Goal: Transaction & Acquisition: Purchase product/service

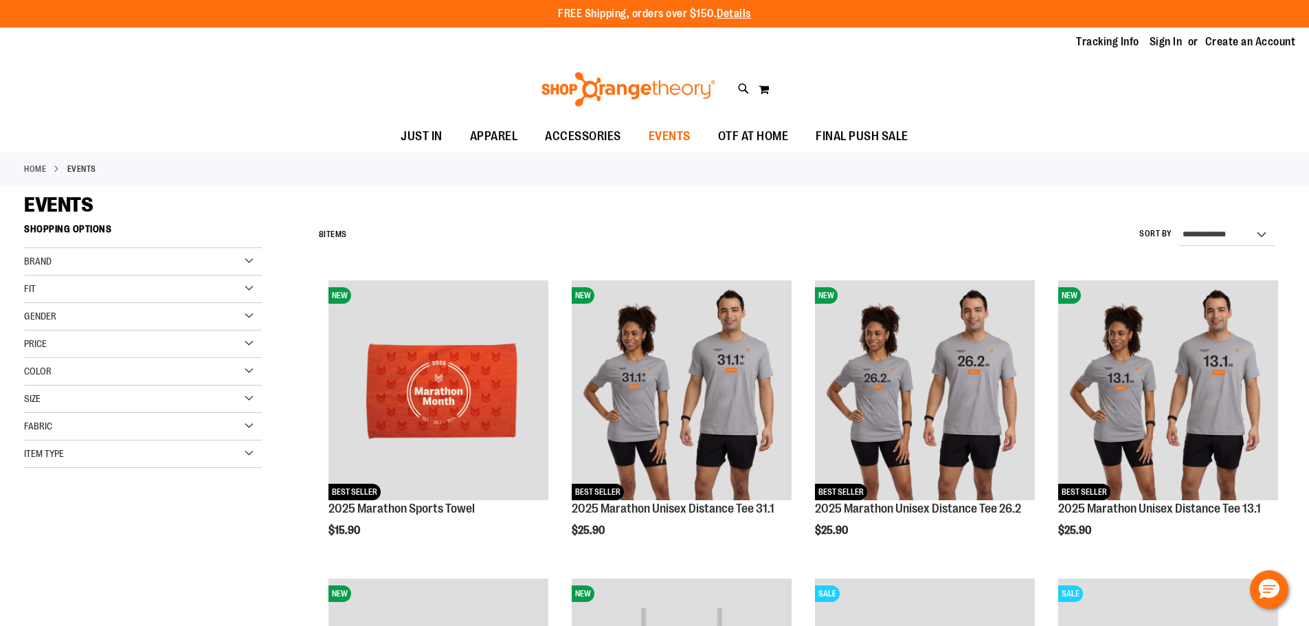
type input "**********"
click at [672, 133] on span "EVENTS" at bounding box center [669, 136] width 42 height 31
type input "**********"
click at [1161, 41] on link "Sign In" at bounding box center [1165, 41] width 33 height 15
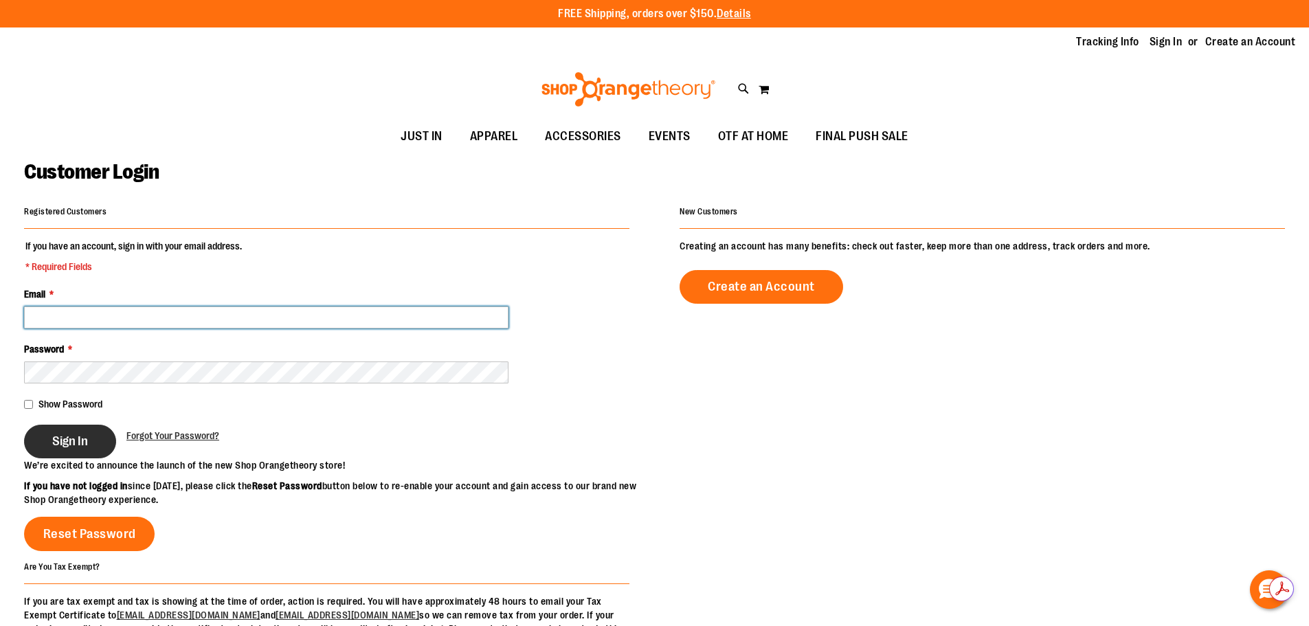
type input "**********"
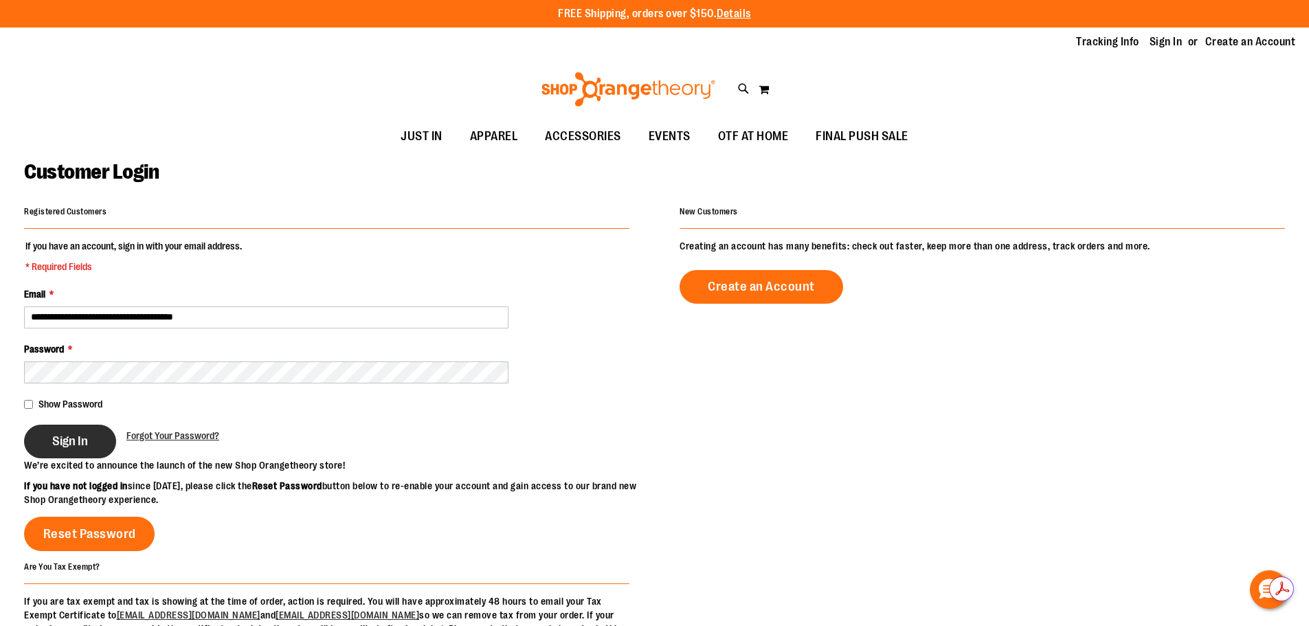
type input "**********"
click at [50, 449] on button "Sign In" at bounding box center [70, 442] width 92 height 34
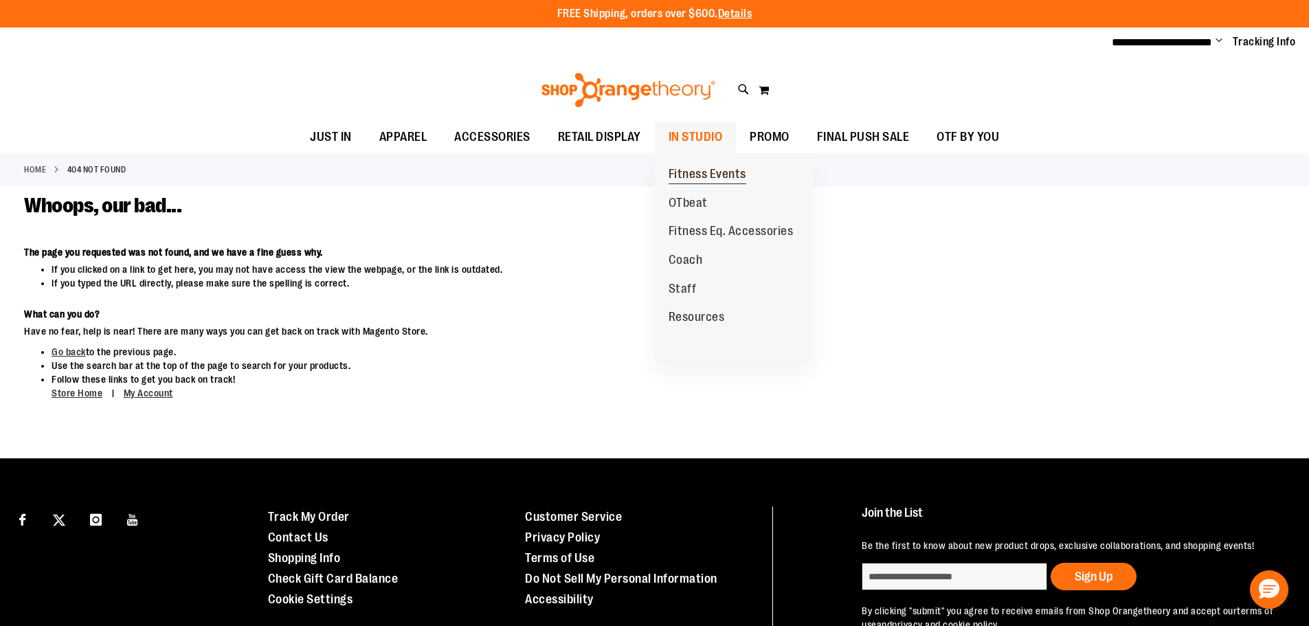
type input "**********"
click at [707, 175] on span "Fitness Events" at bounding box center [707, 175] width 78 height 17
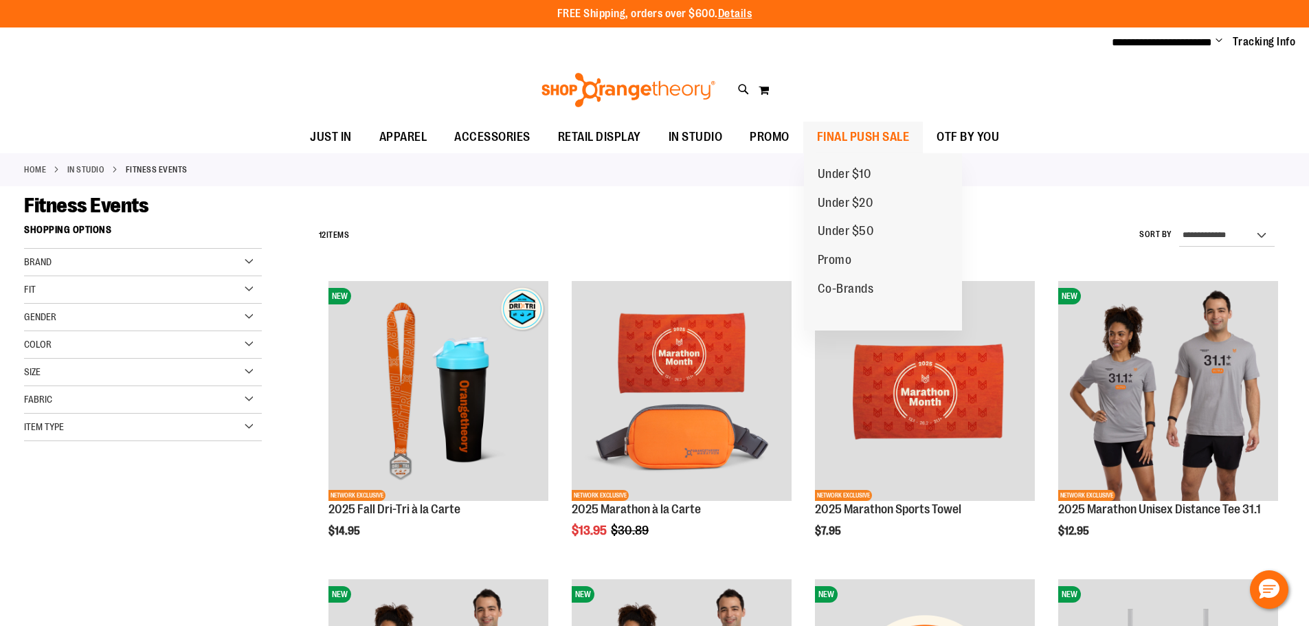
type input "**********"
click at [852, 133] on span "FINAL PUSH SALE" at bounding box center [863, 137] width 93 height 31
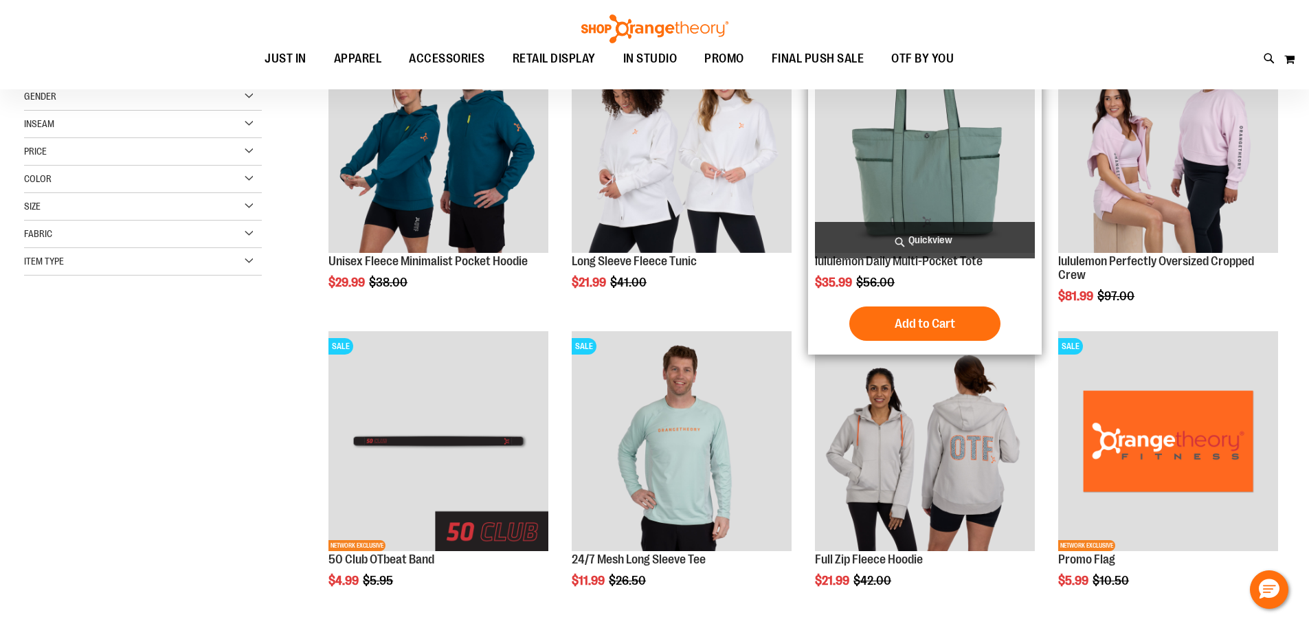
scroll to position [274, 0]
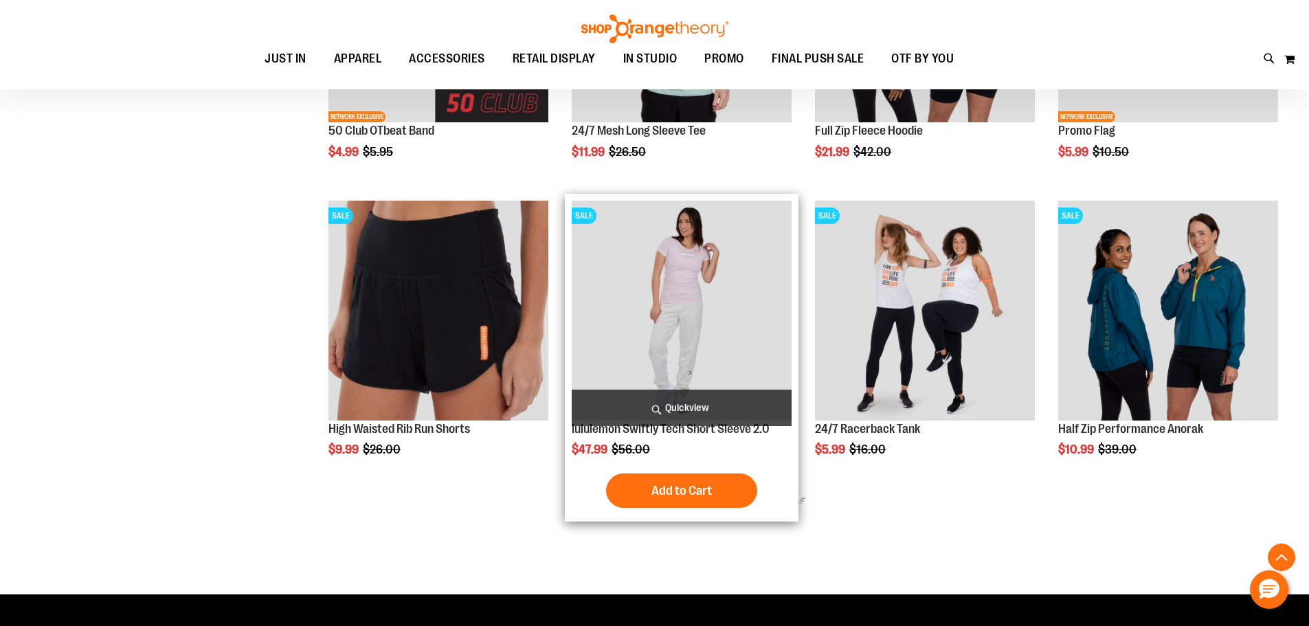
scroll to position [686, 0]
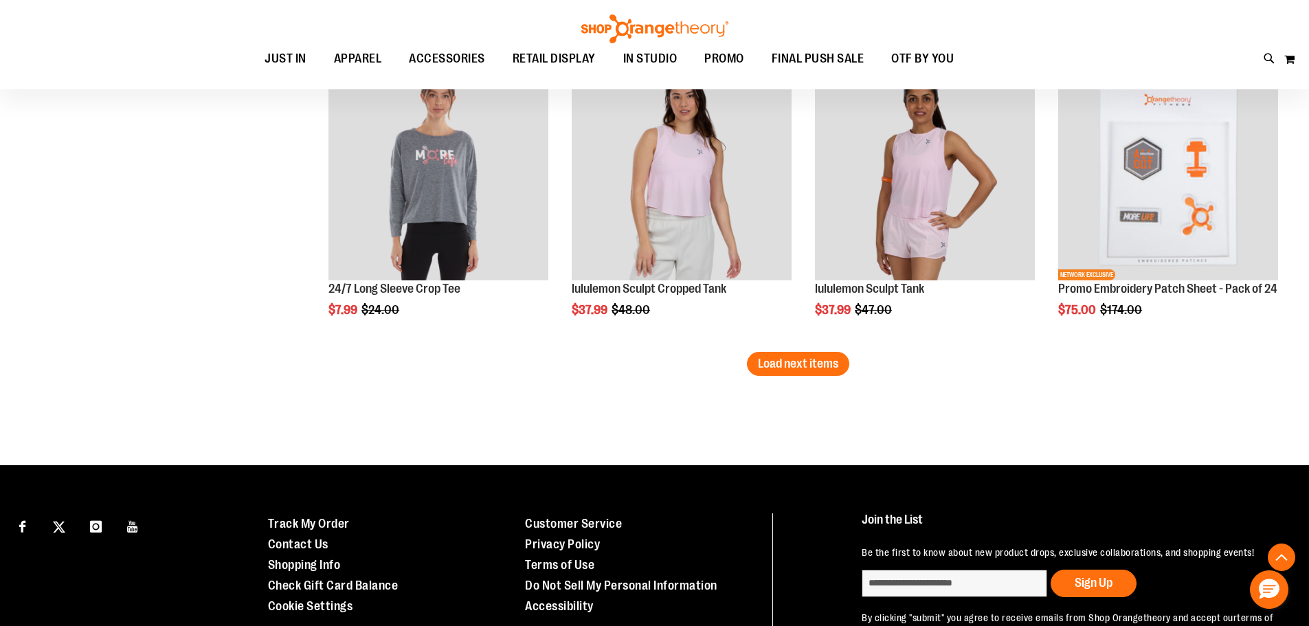
scroll to position [2610, 0]
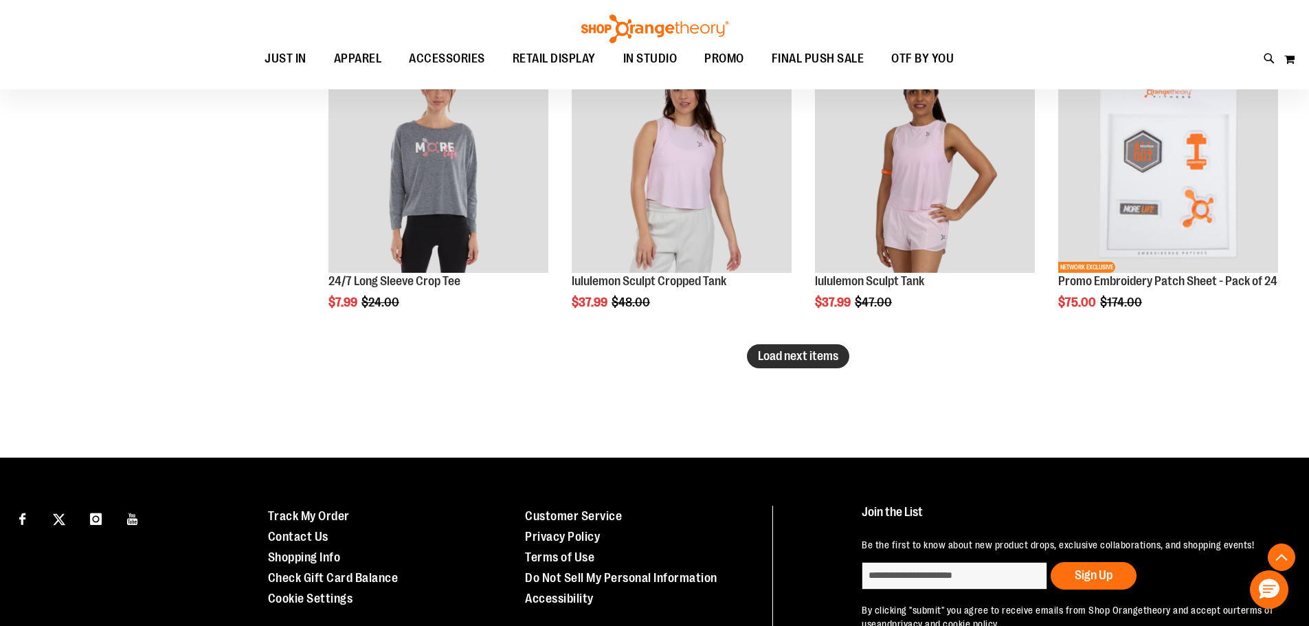
type input "**********"
click at [815, 359] on span "Load next items" at bounding box center [798, 356] width 80 height 14
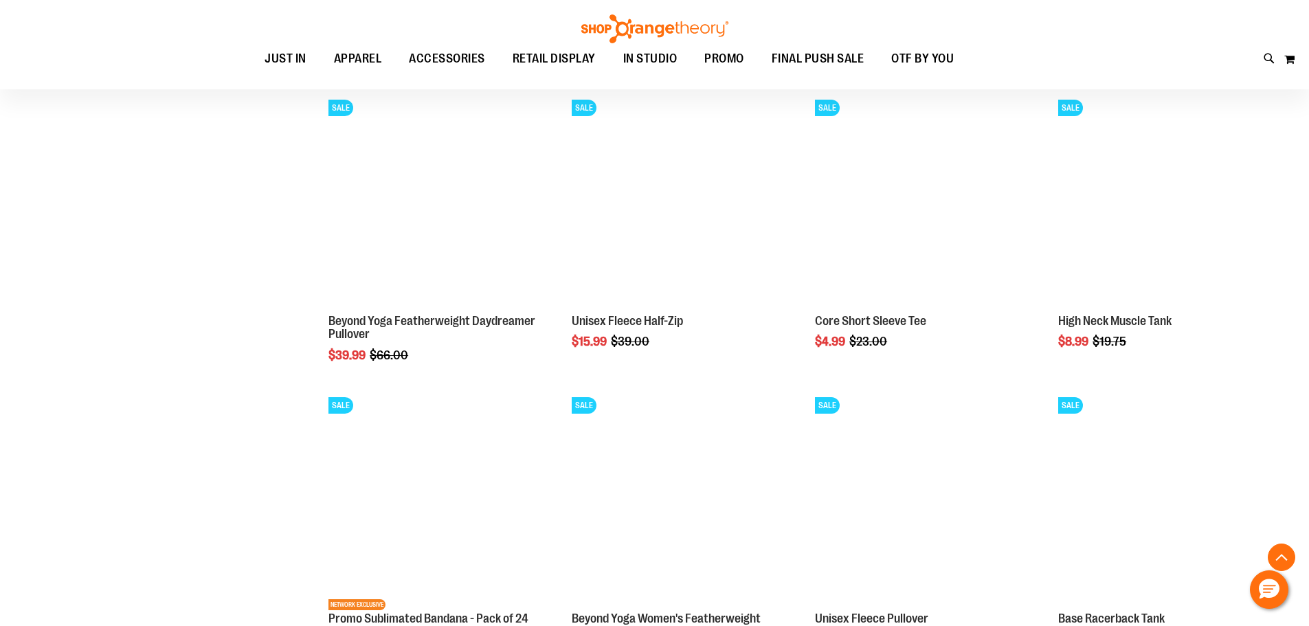
scroll to position [3373, 0]
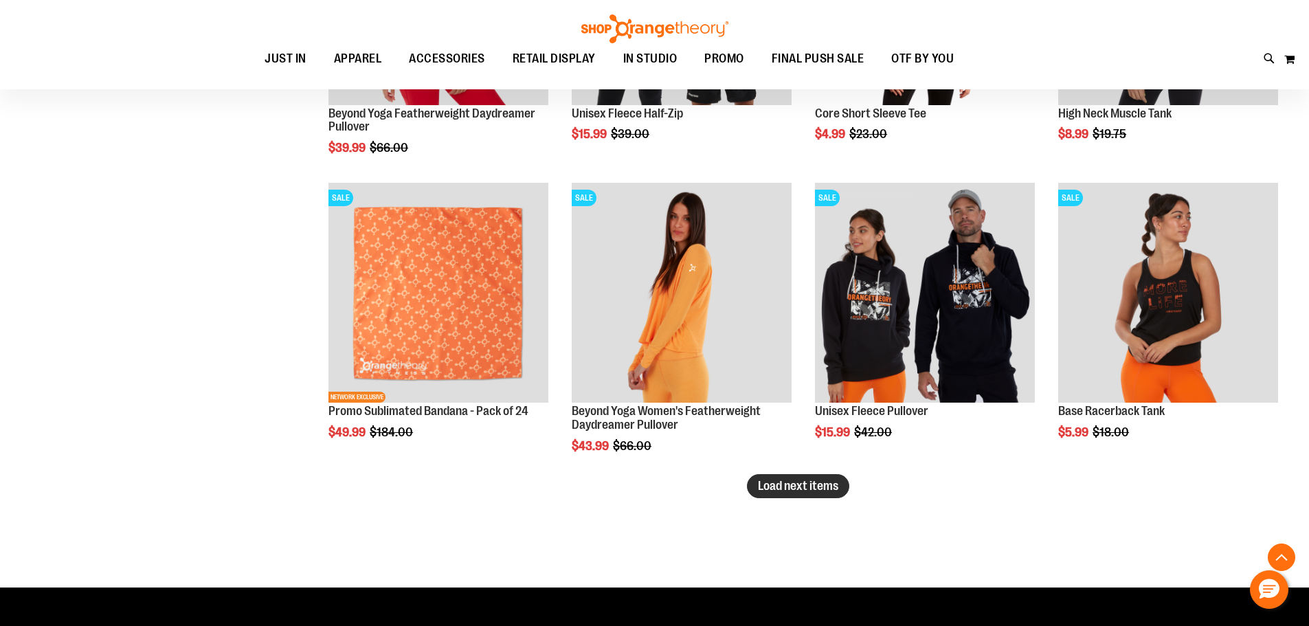
click at [822, 488] on span "Load next items" at bounding box center [798, 486] width 80 height 14
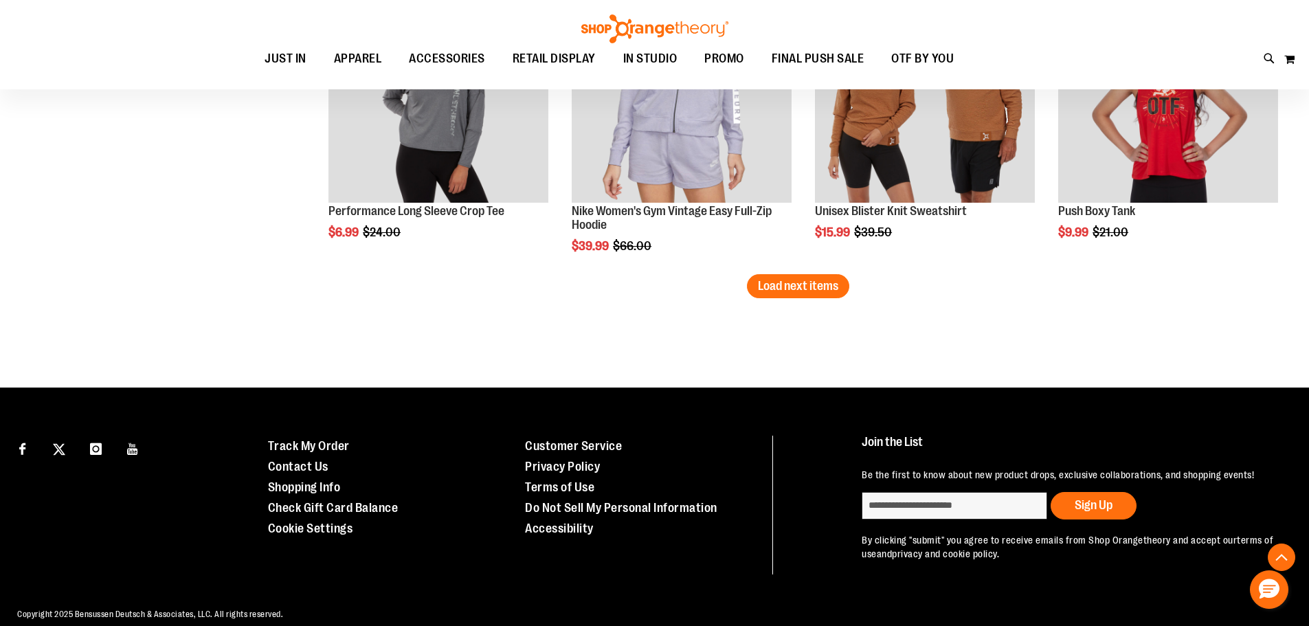
scroll to position [4473, 0]
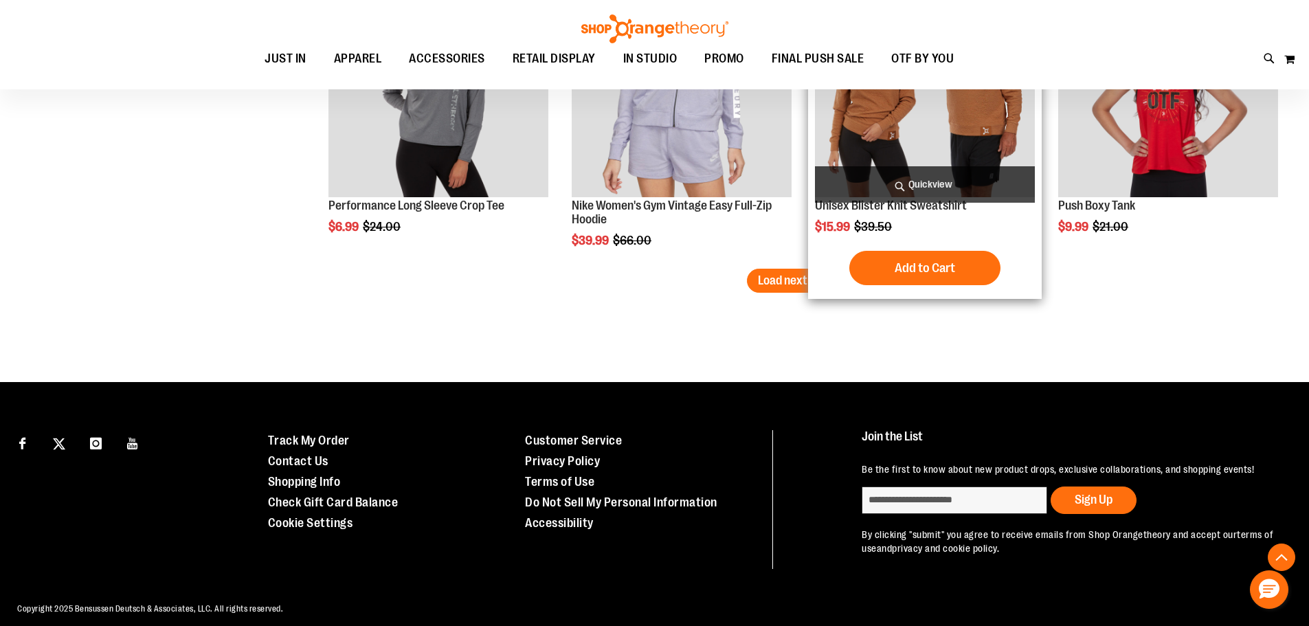
click at [816, 280] on div "Add to Cart In stock" at bounding box center [925, 268] width 220 height 34
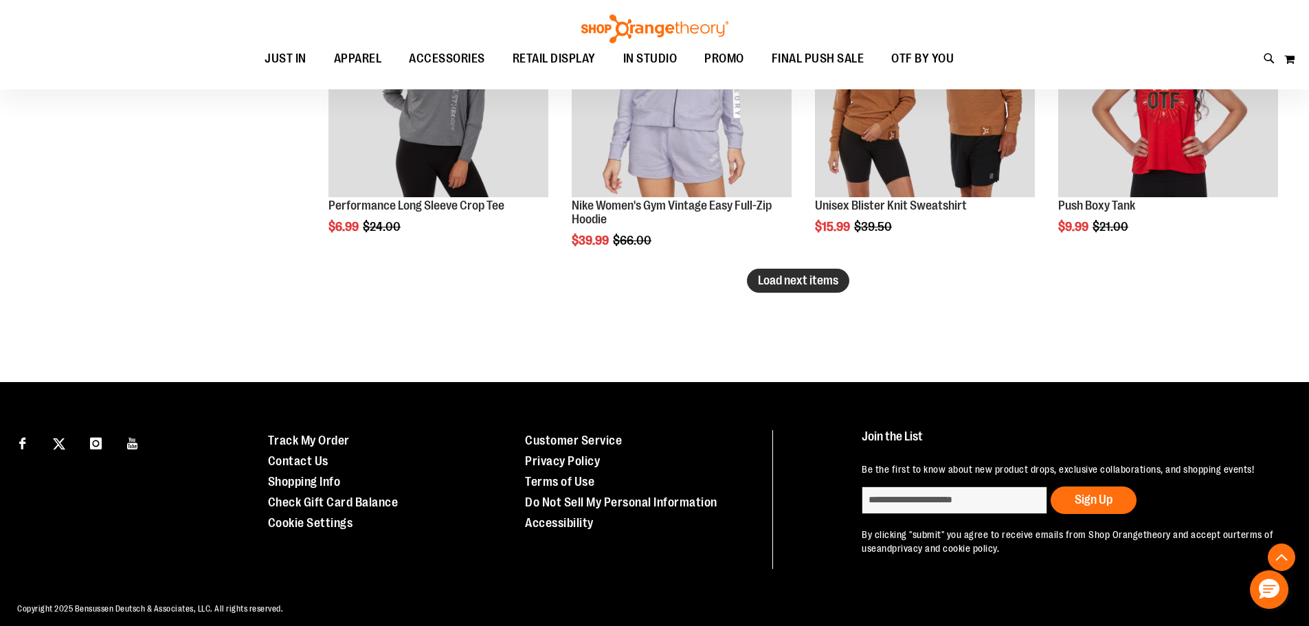
click at [791, 280] on span "Load next items" at bounding box center [798, 280] width 80 height 14
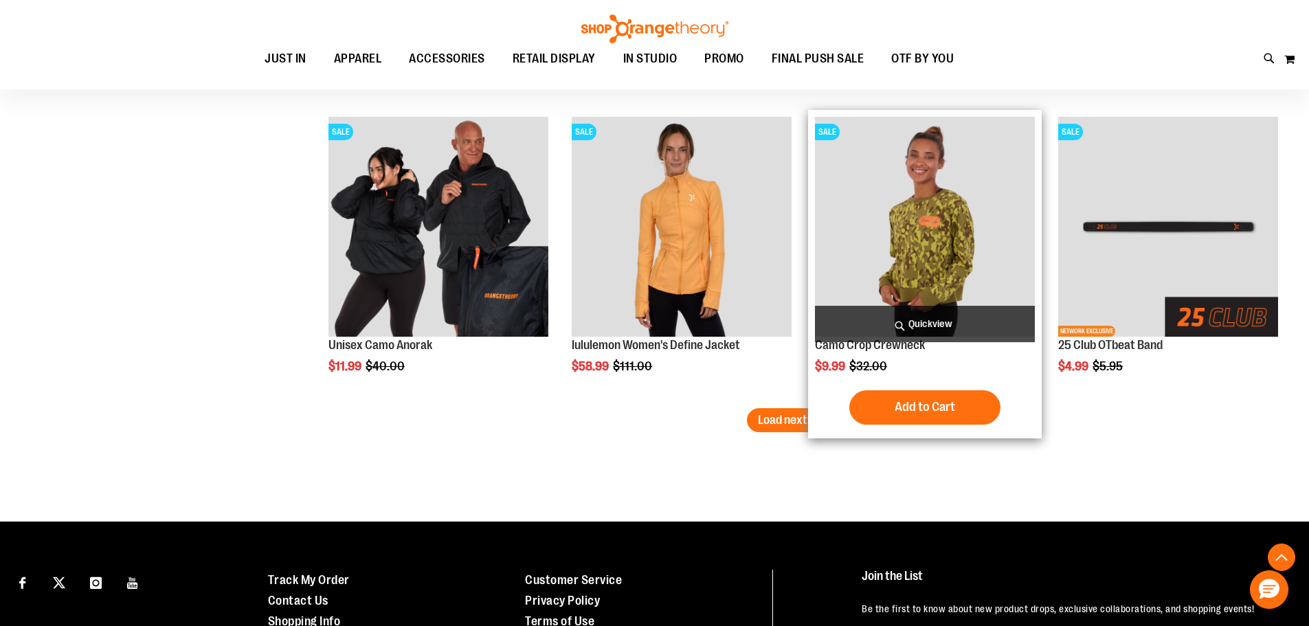
scroll to position [5228, 0]
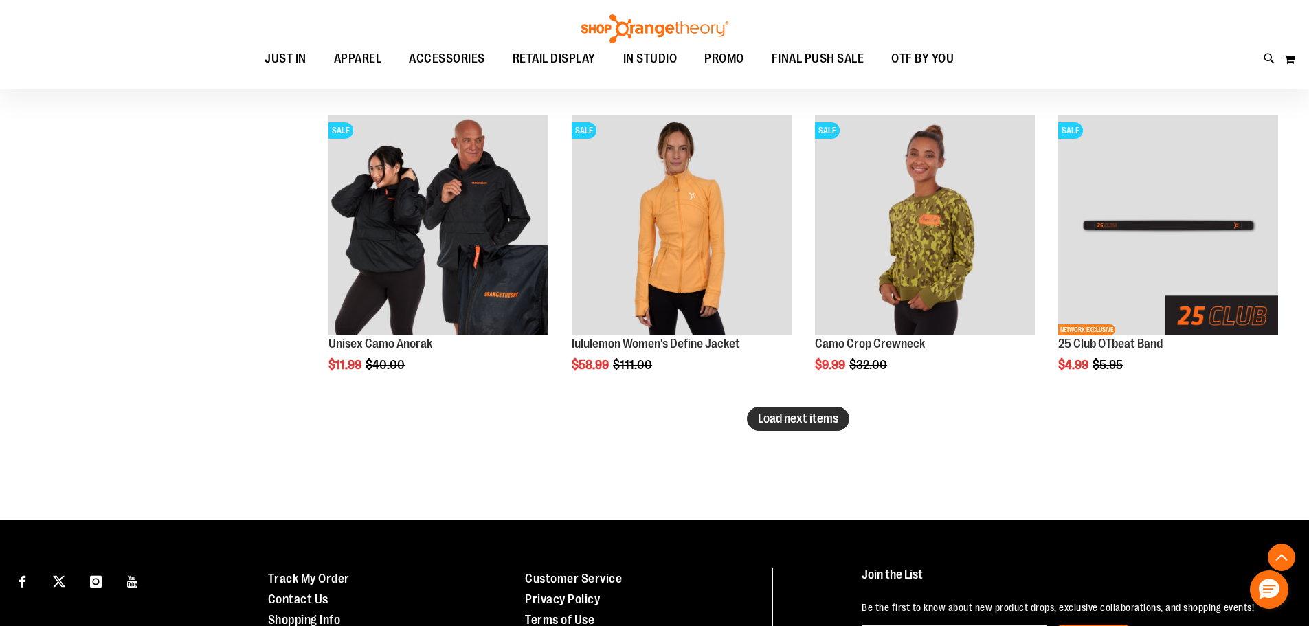
click at [819, 430] on button "Load next items" at bounding box center [798, 419] width 102 height 24
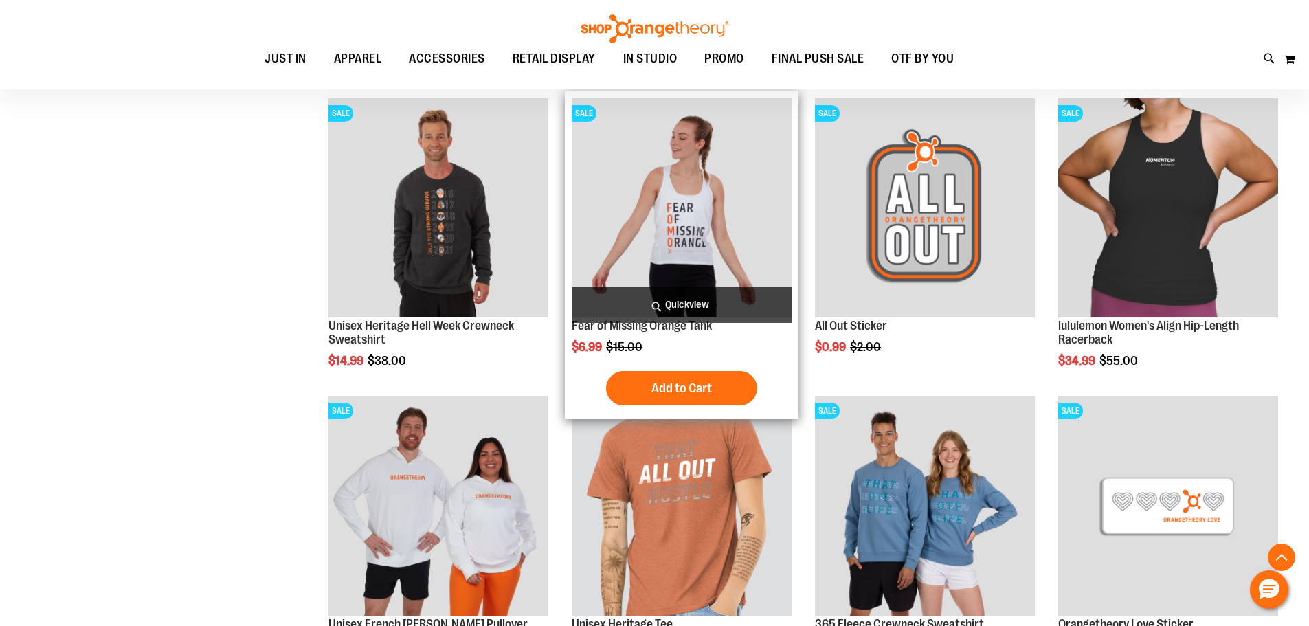
scroll to position [6052, 0]
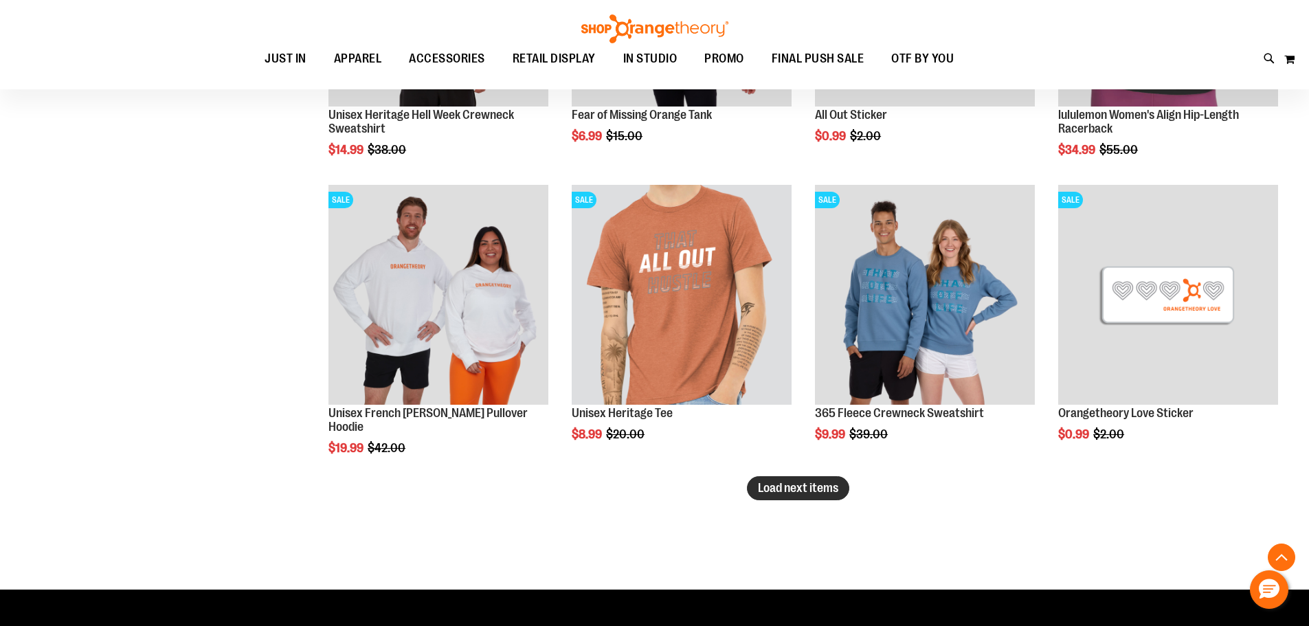
click at [787, 493] on span "Load next items" at bounding box center [798, 488] width 80 height 14
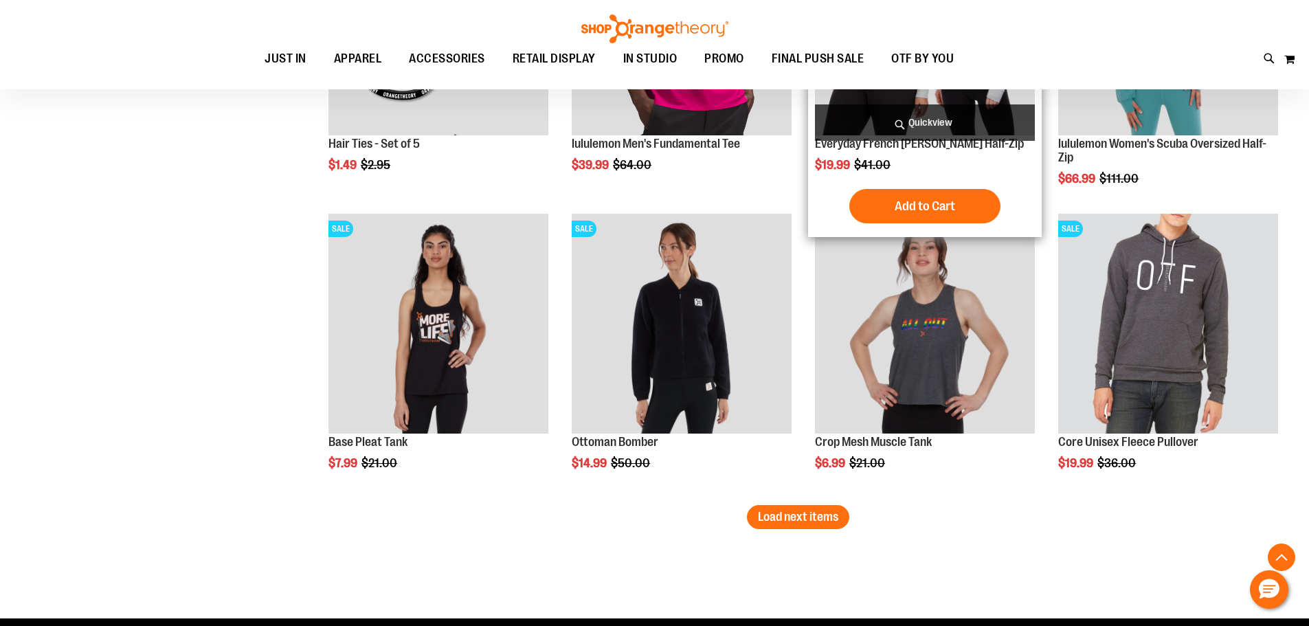
scroll to position [6945, 0]
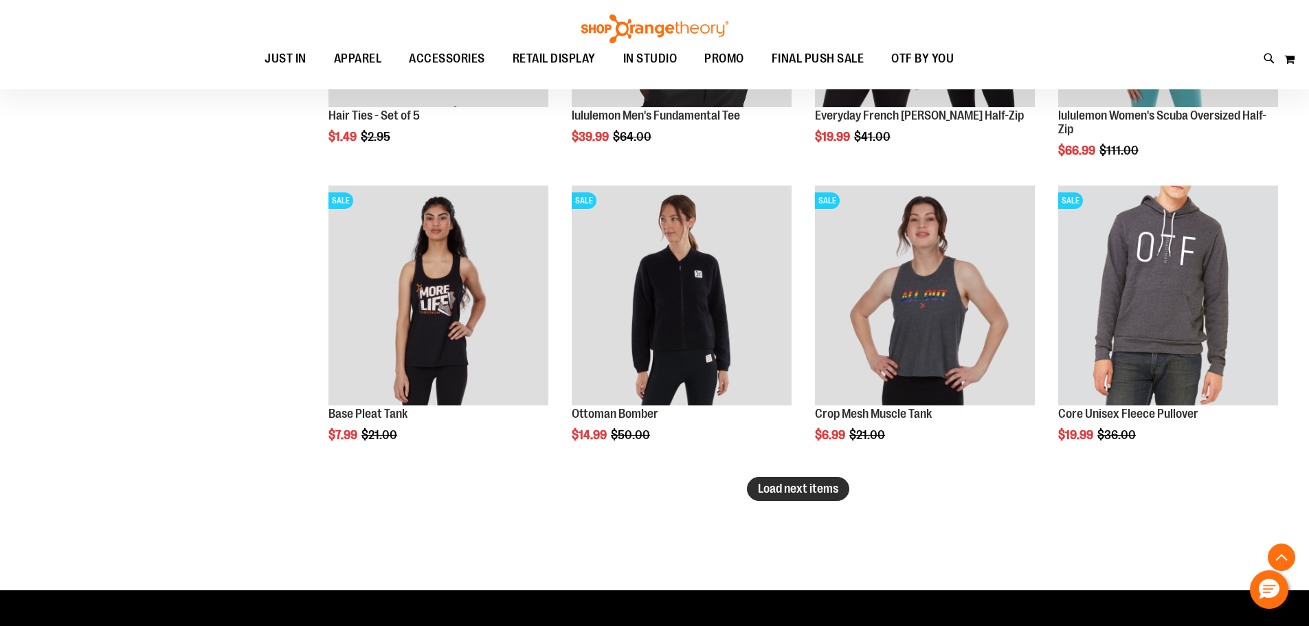
click at [795, 485] on span "Load next items" at bounding box center [798, 489] width 80 height 14
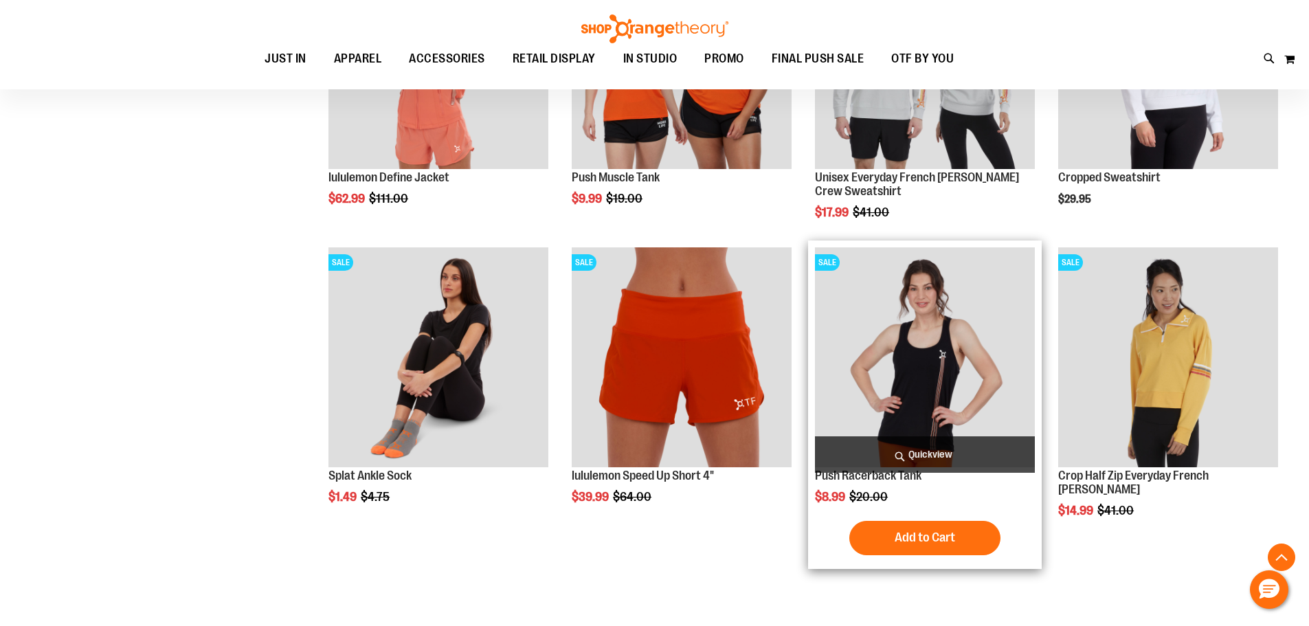
scroll to position [7838, 0]
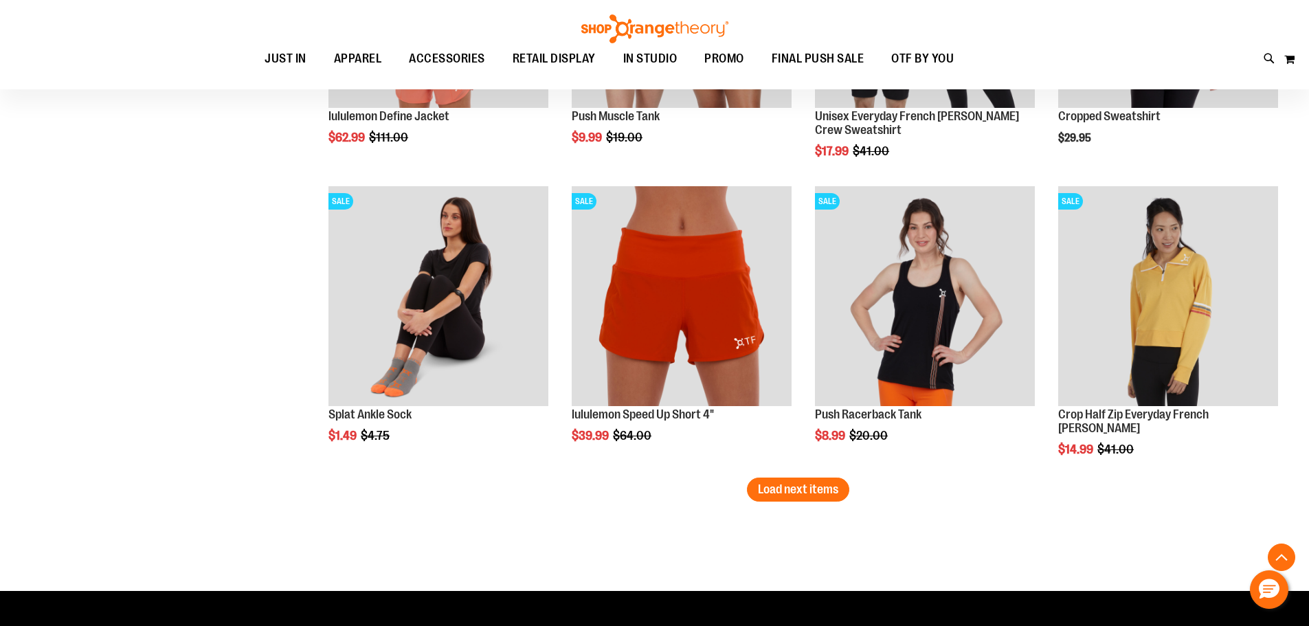
drag, startPoint x: 842, startPoint y: 495, endPoint x: 850, endPoint y: 495, distance: 7.6
click at [842, 495] on button "Load next items" at bounding box center [798, 489] width 102 height 24
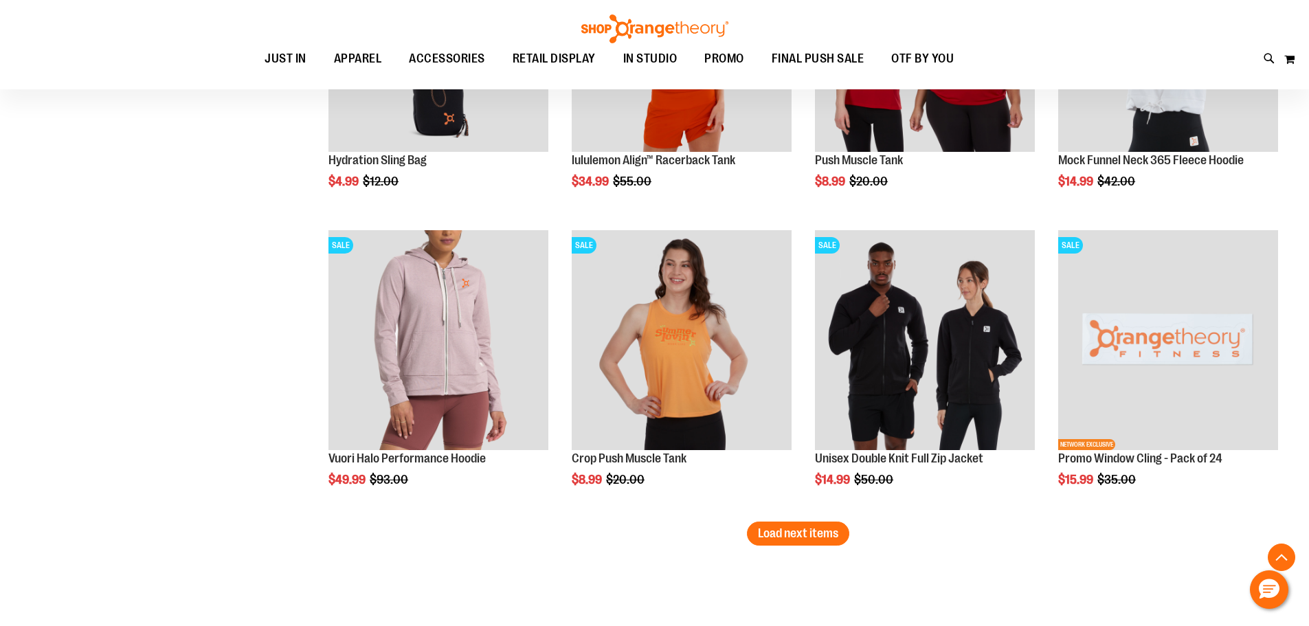
scroll to position [8800, 0]
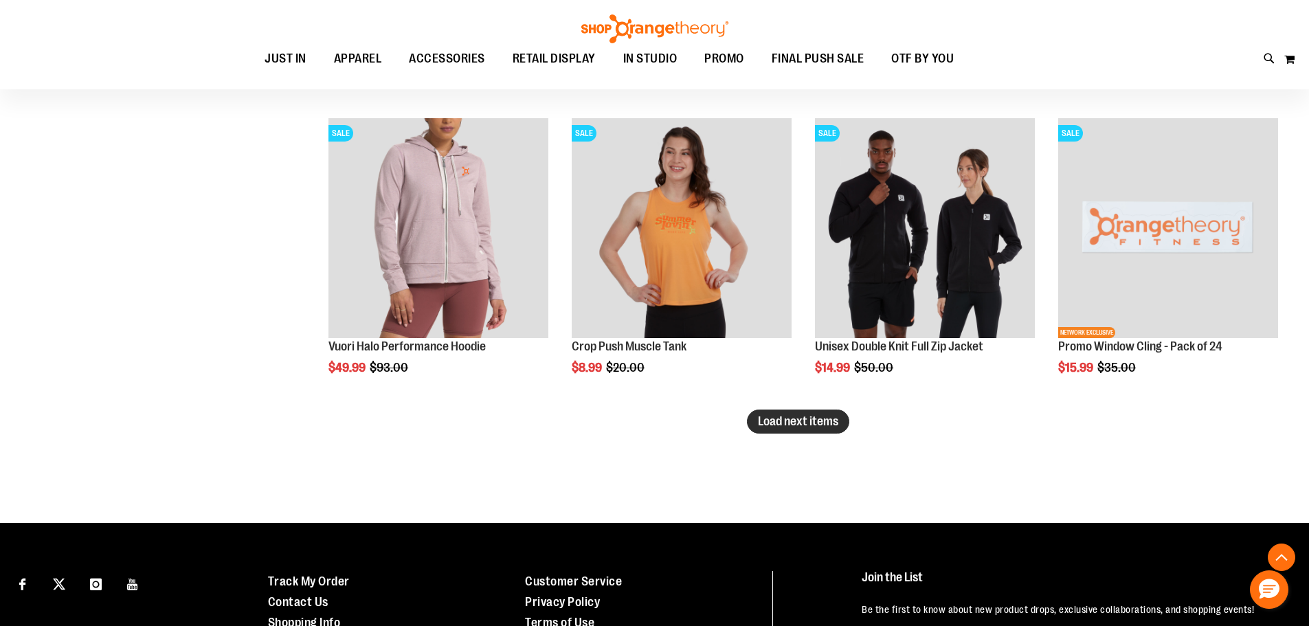
click at [800, 422] on span "Load next items" at bounding box center [798, 421] width 80 height 14
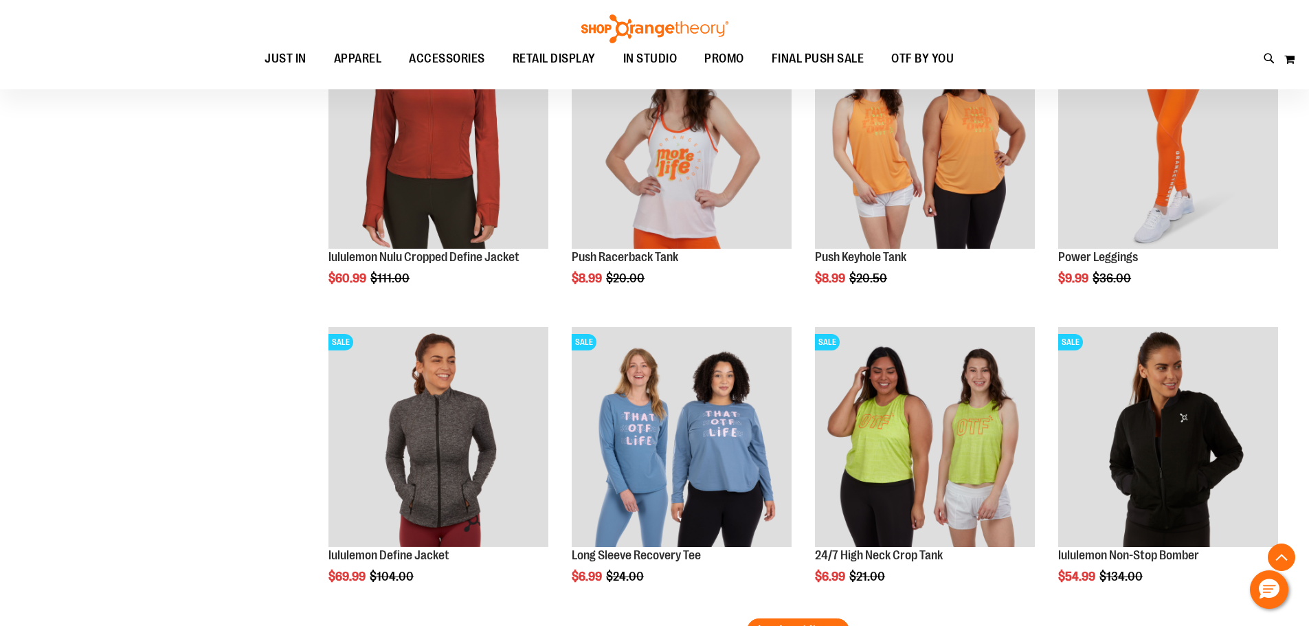
scroll to position [9693, 0]
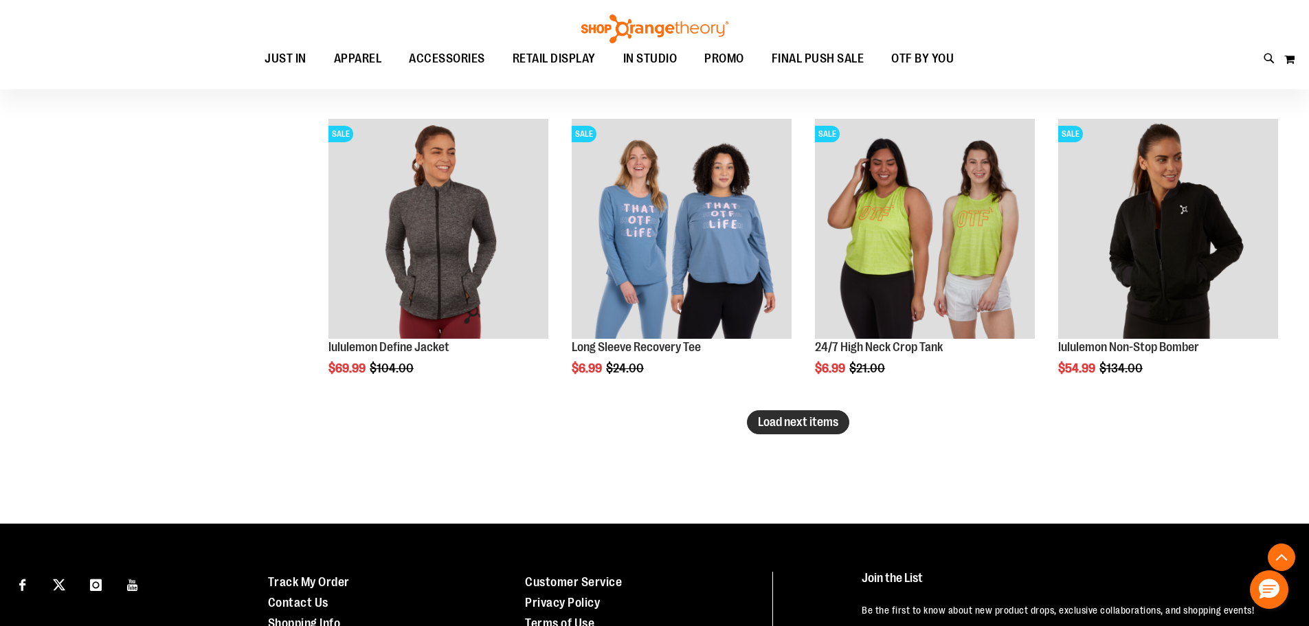
click at [803, 432] on button "Load next items" at bounding box center [798, 422] width 102 height 24
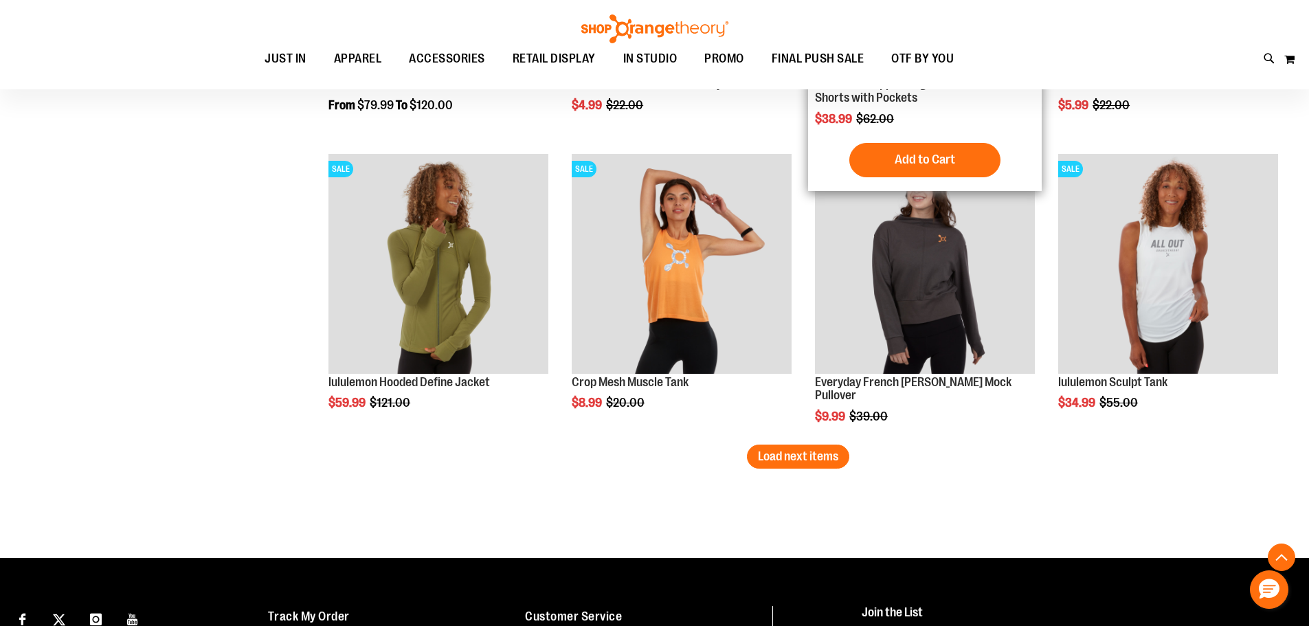
scroll to position [10586, 0]
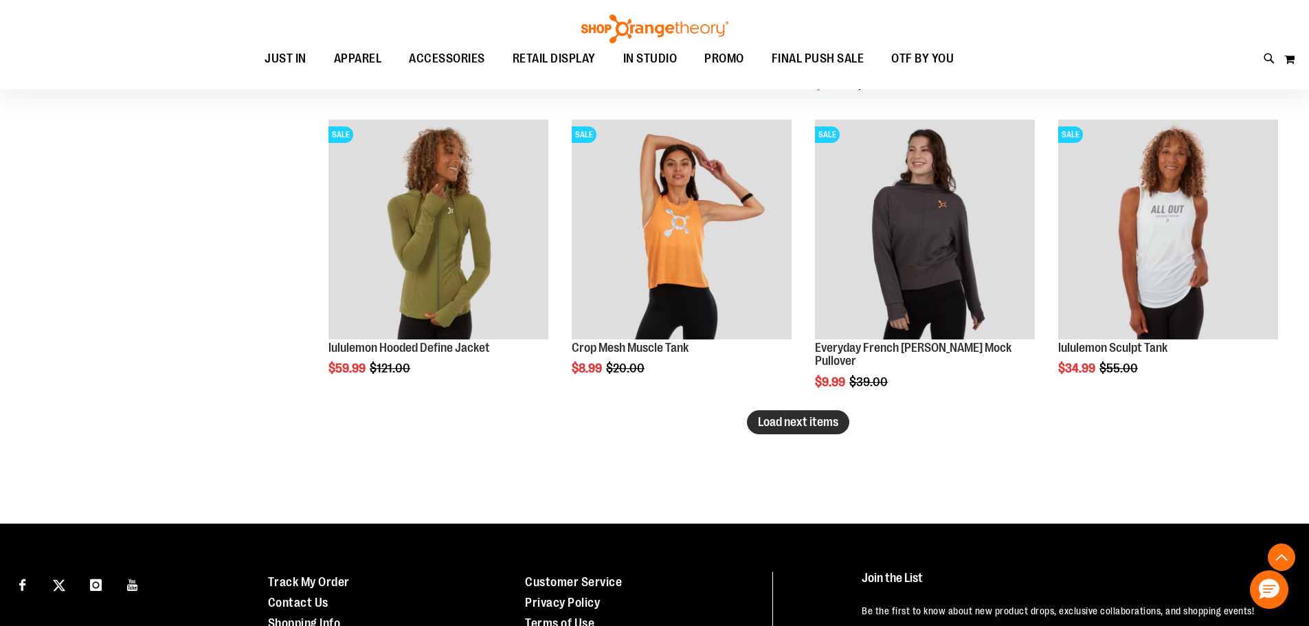
click at [778, 430] on button "Load next items" at bounding box center [798, 422] width 102 height 24
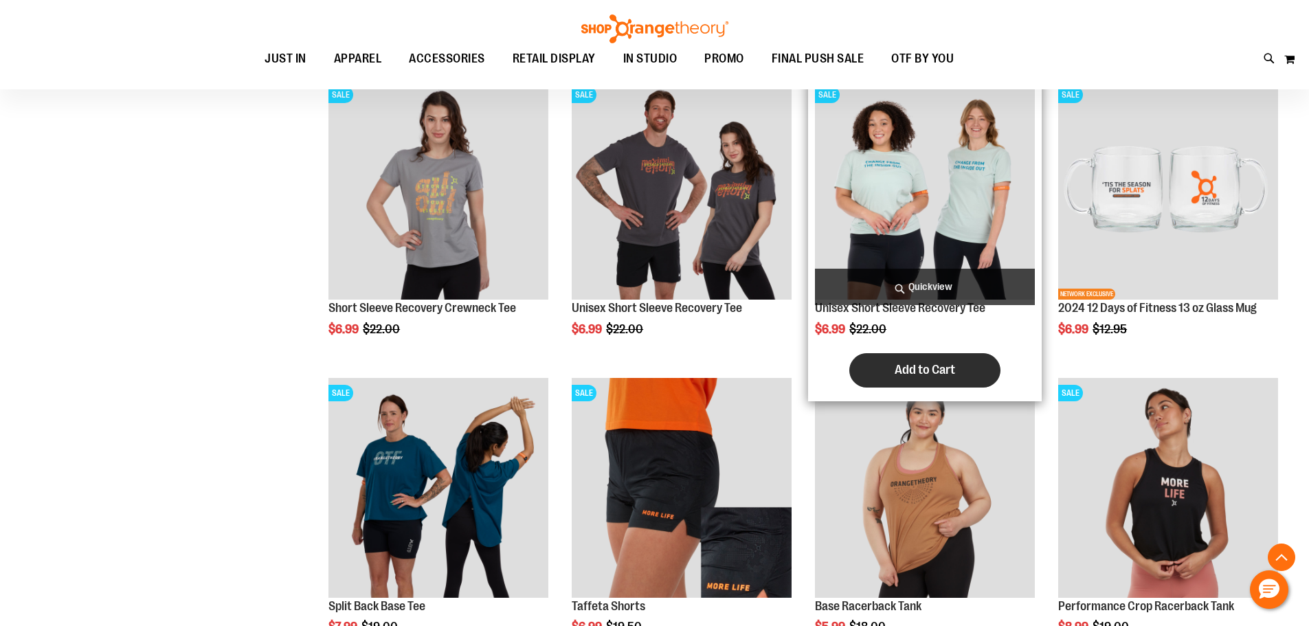
scroll to position [11342, 0]
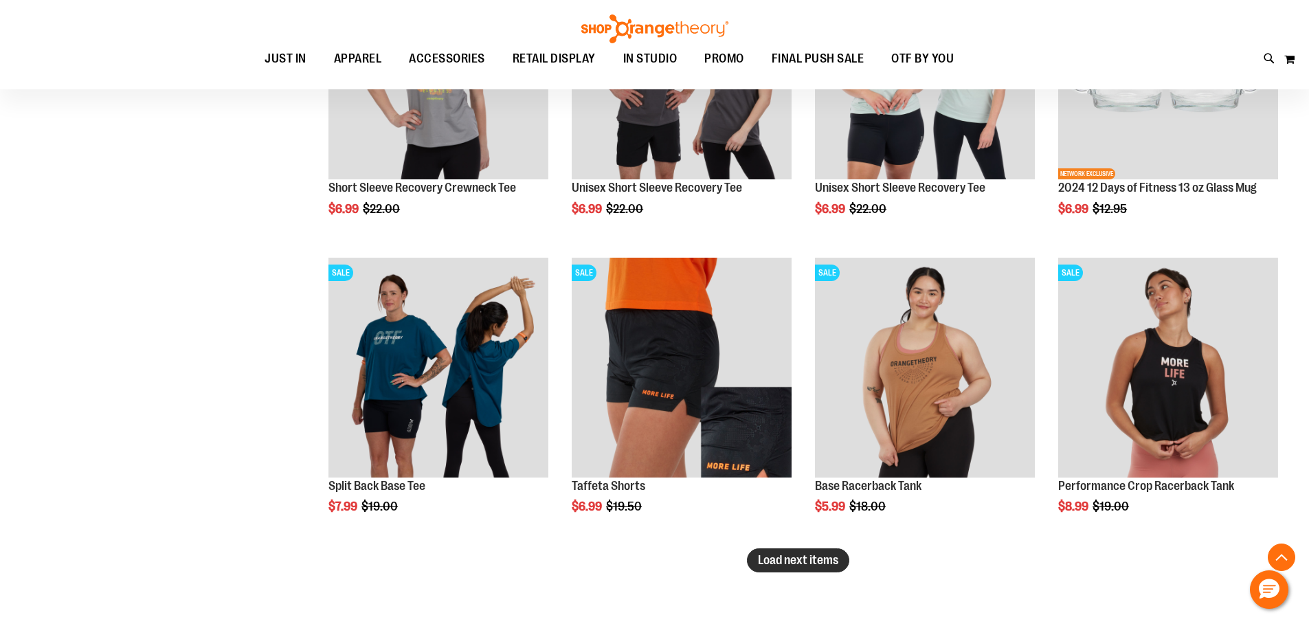
click at [766, 565] on span "Load next items" at bounding box center [798, 560] width 80 height 14
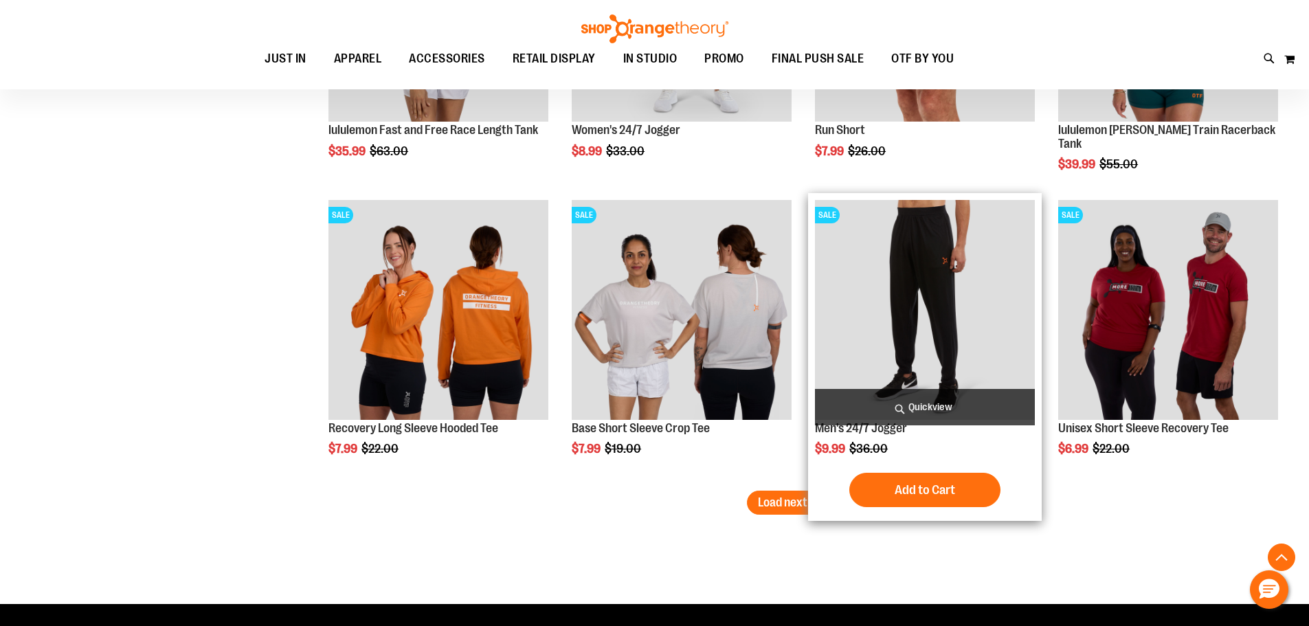
scroll to position [12372, 0]
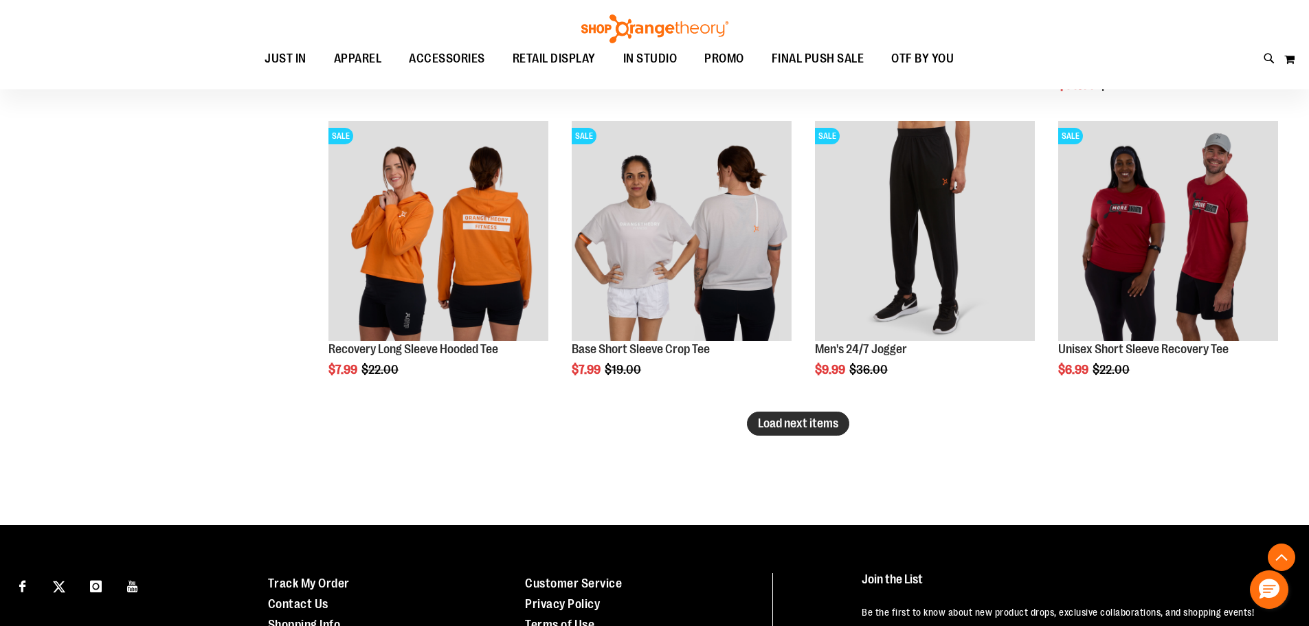
click at [784, 433] on button "Load next items" at bounding box center [798, 423] width 102 height 24
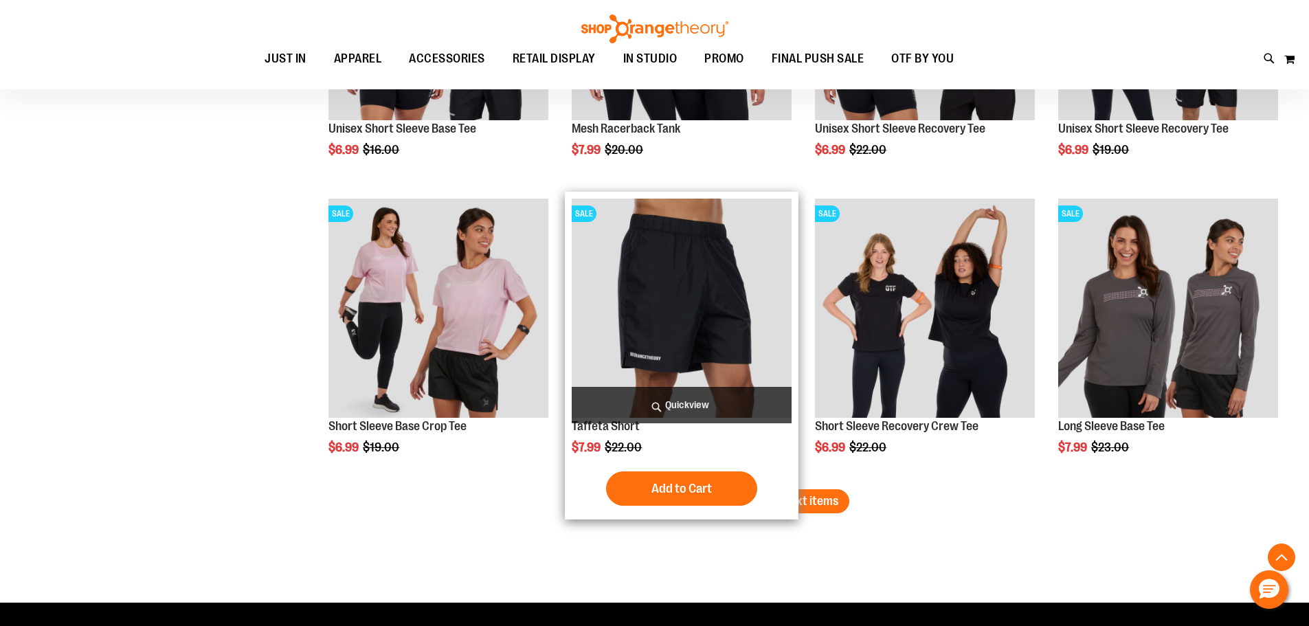
scroll to position [13196, 0]
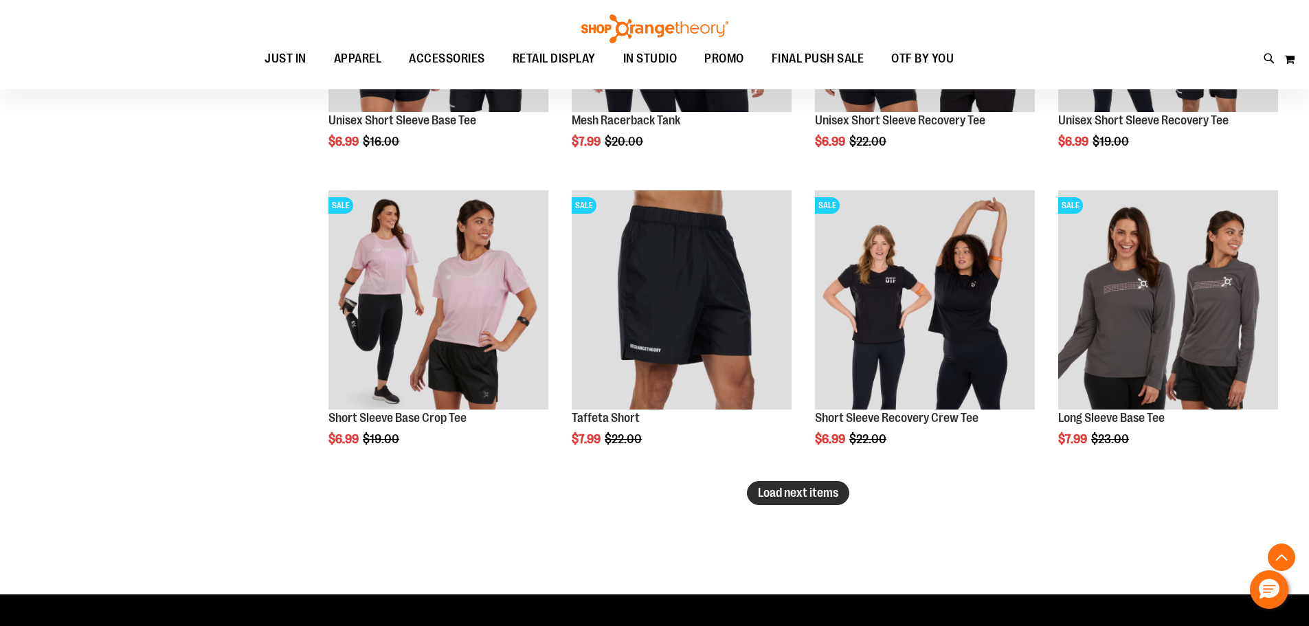
click at [769, 498] on span "Load next items" at bounding box center [798, 493] width 80 height 14
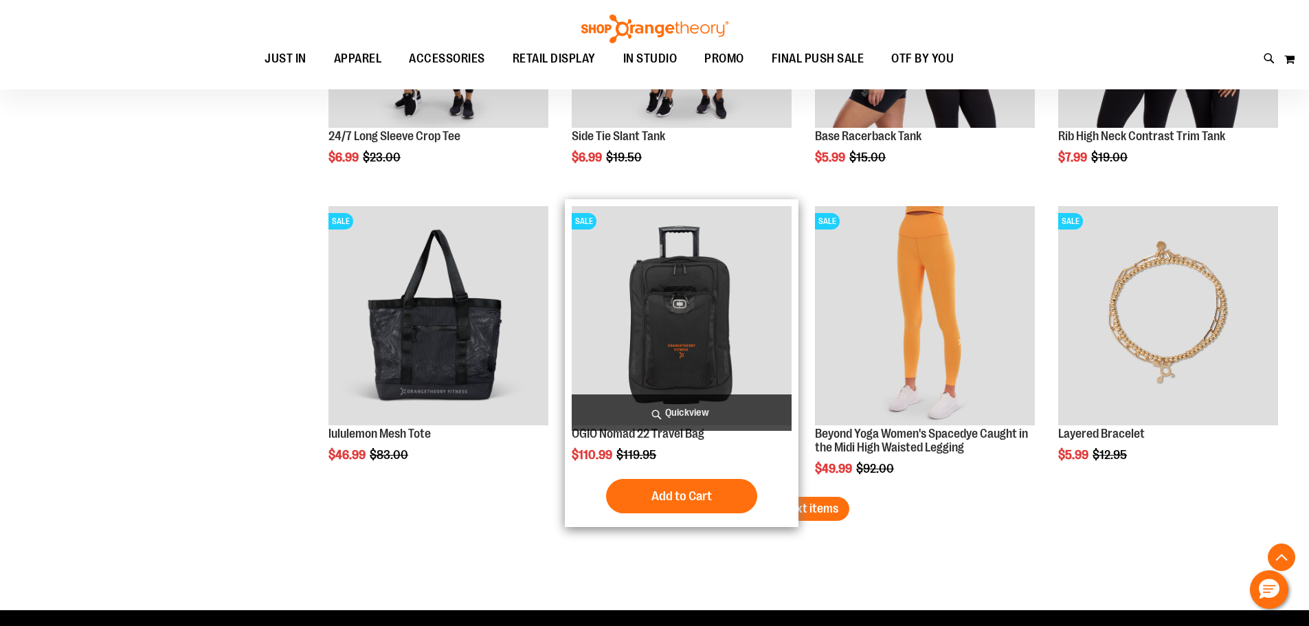
scroll to position [14089, 0]
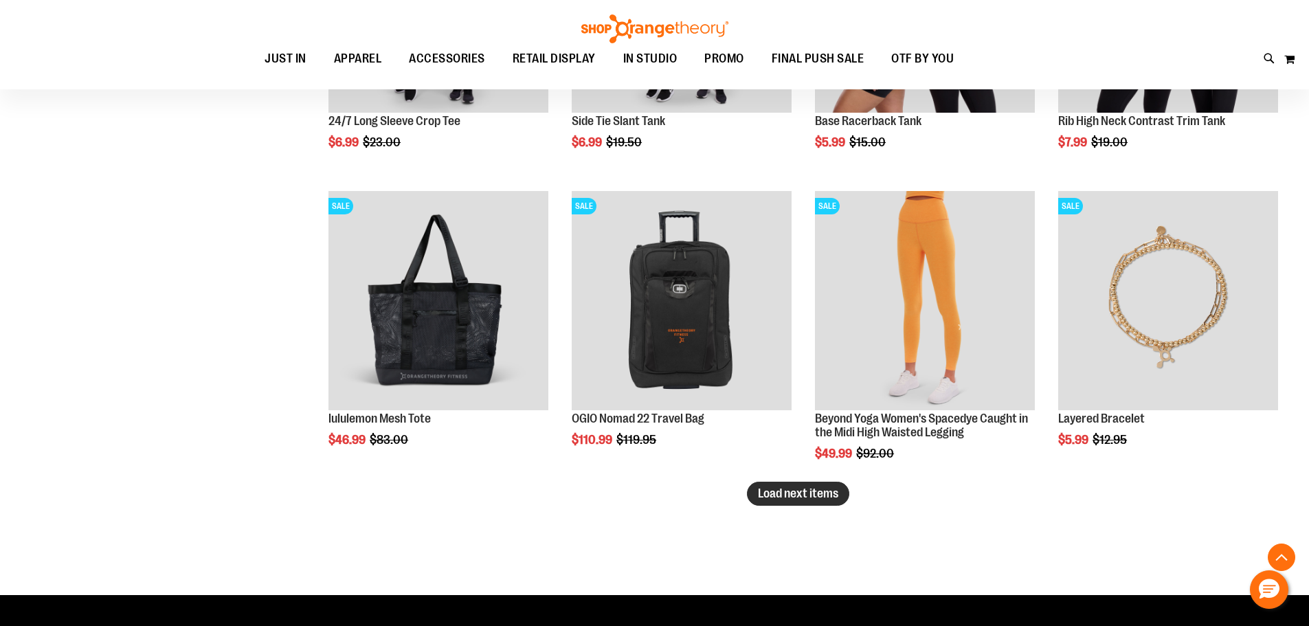
click at [788, 495] on span "Load next items" at bounding box center [798, 493] width 80 height 14
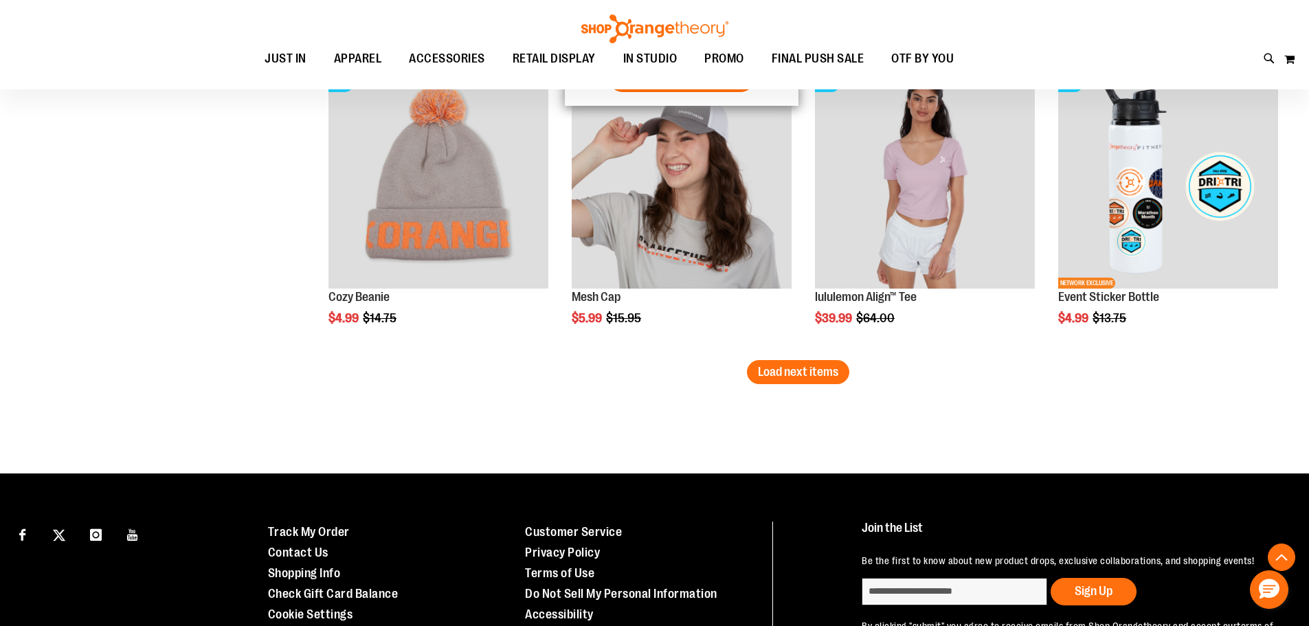
scroll to position [15120, 0]
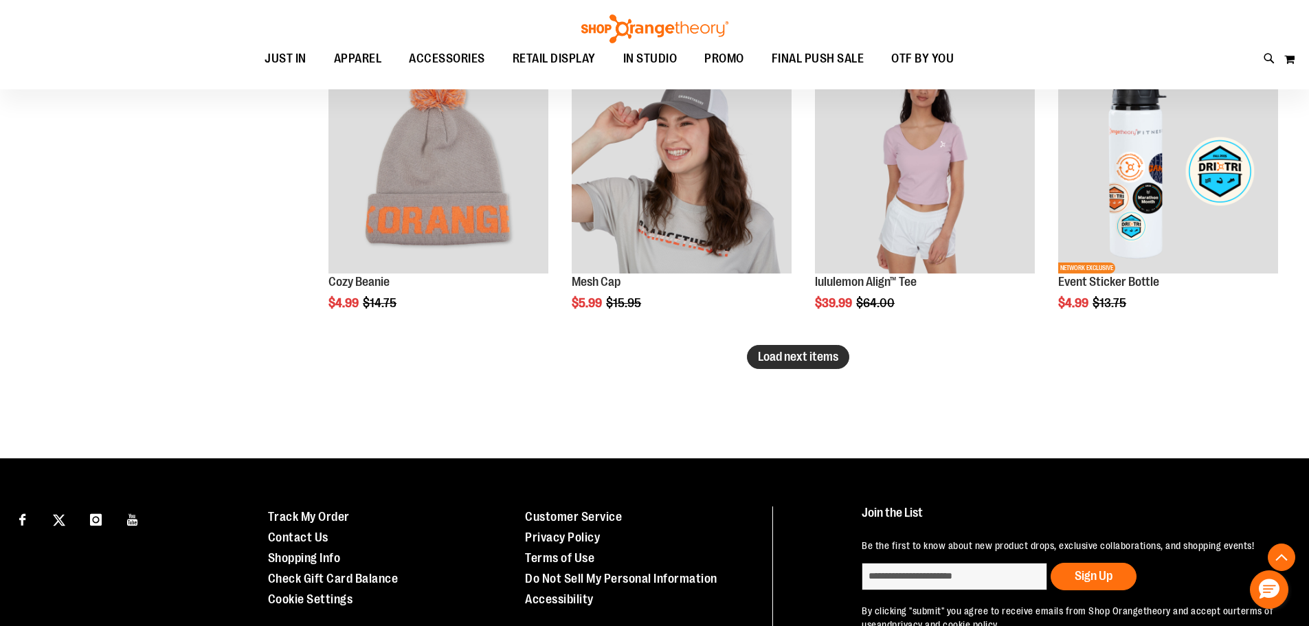
click at [811, 362] on span "Load next items" at bounding box center [798, 357] width 80 height 14
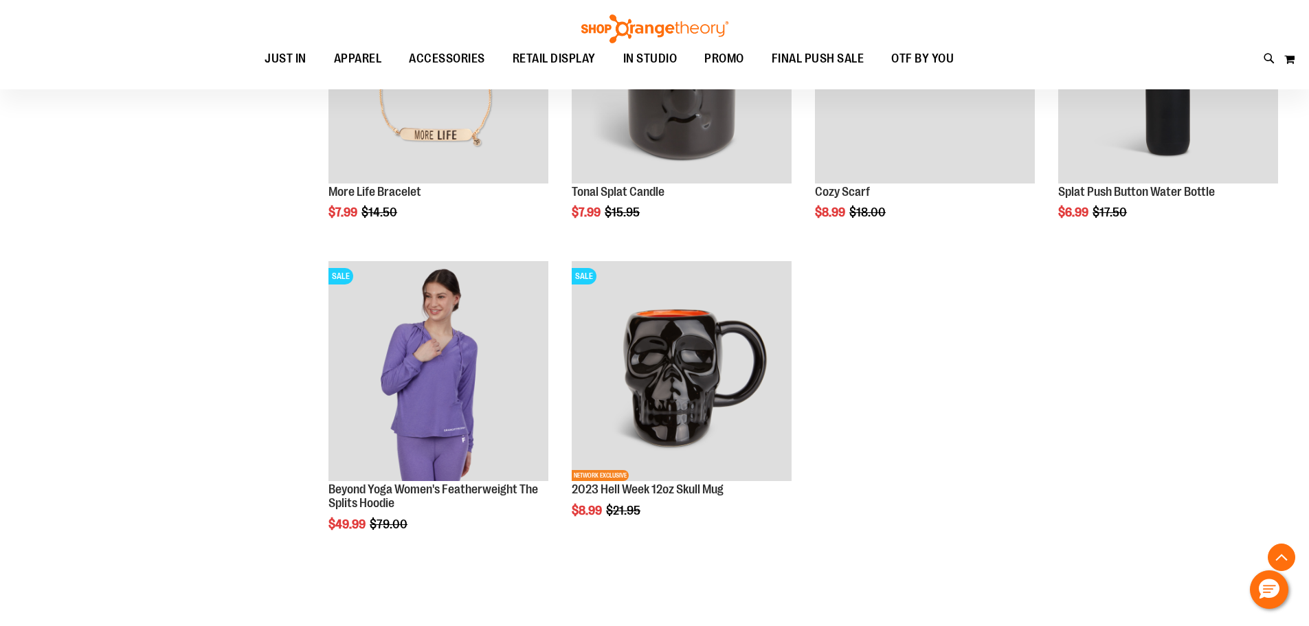
scroll to position [15807, 0]
